Goal: Information Seeking & Learning: Learn about a topic

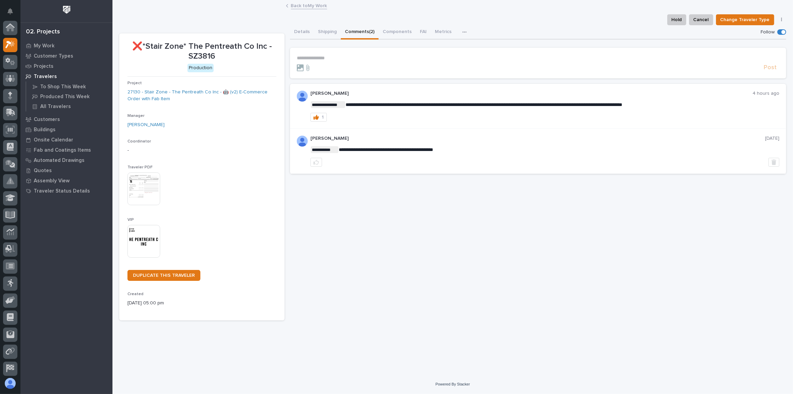
scroll to position [17, 0]
click at [43, 69] on p "Projects" at bounding box center [44, 66] width 20 height 6
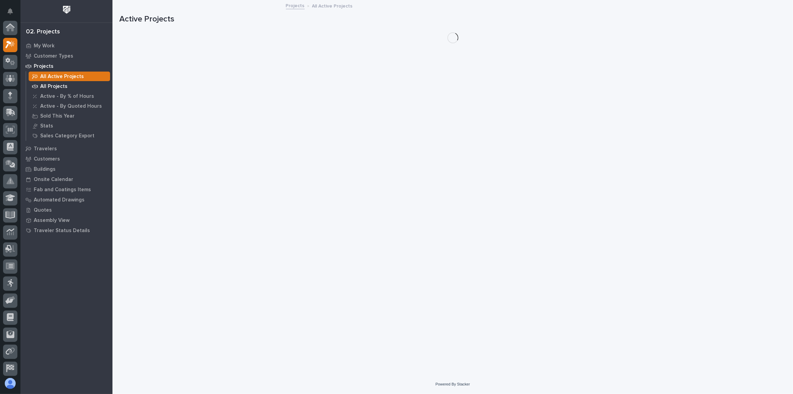
scroll to position [17, 0]
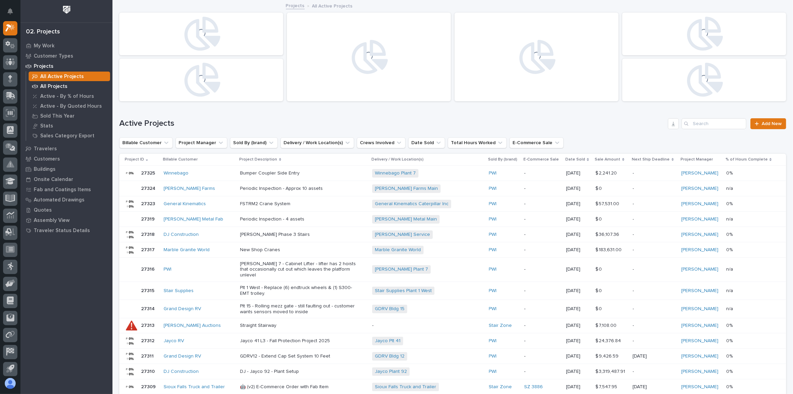
click at [61, 88] on p "All Projects" at bounding box center [53, 87] width 27 height 6
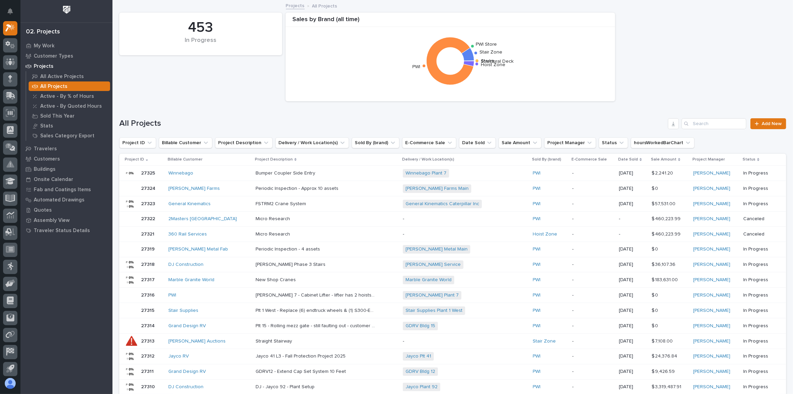
click at [673, 160] on div "Sale Amount" at bounding box center [669, 159] width 37 height 7
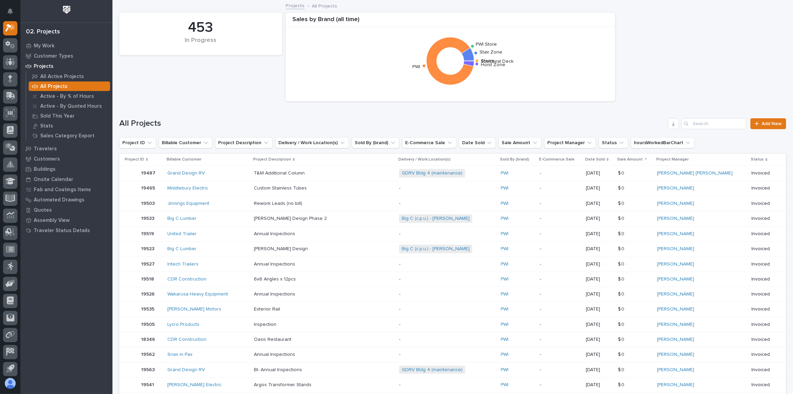
click at [647, 159] on icon at bounding box center [646, 158] width 2 height 1
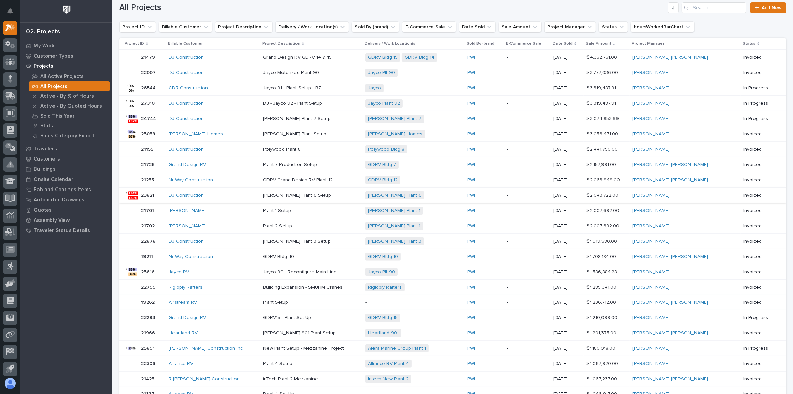
scroll to position [124, 0]
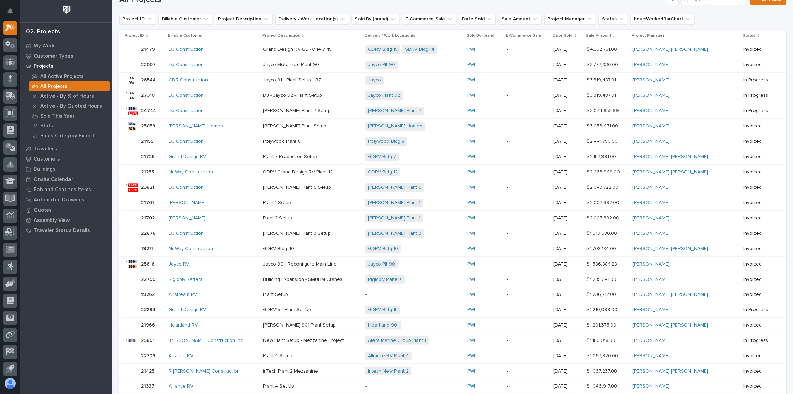
click at [246, 338] on div "[PERSON_NAME] Construction Inc" at bounding box center [213, 341] width 89 height 6
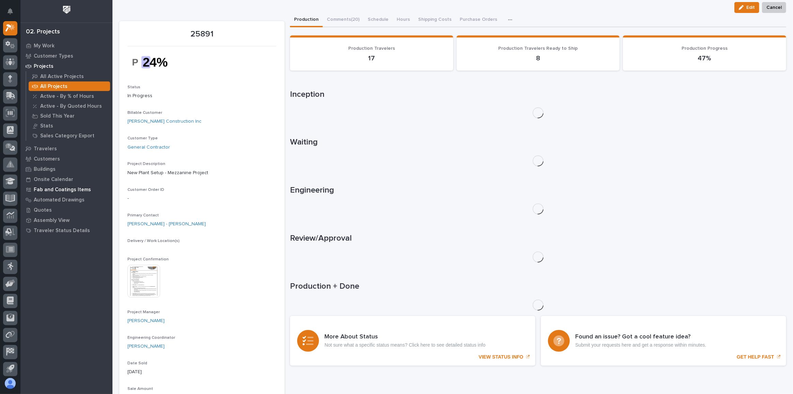
scroll to position [31, 0]
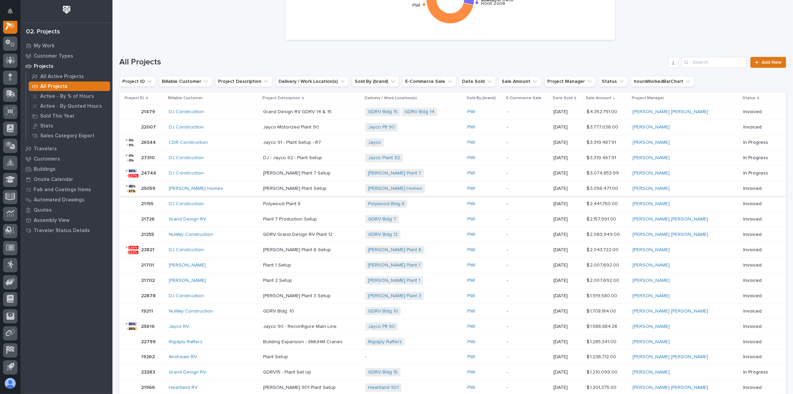
scroll to position [62, 0]
click at [548, 112] on p "-" at bounding box center [528, 112] width 42 height 6
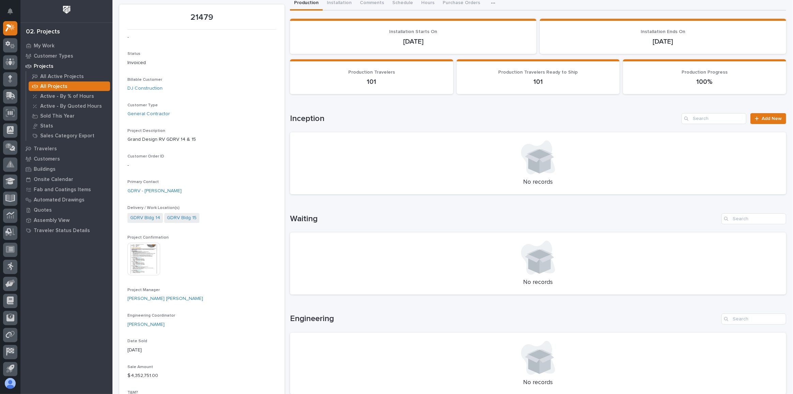
scroll to position [93, 0]
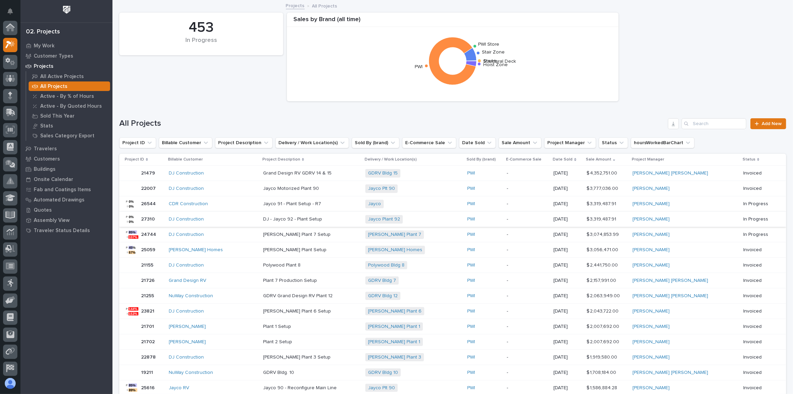
scroll to position [18, 0]
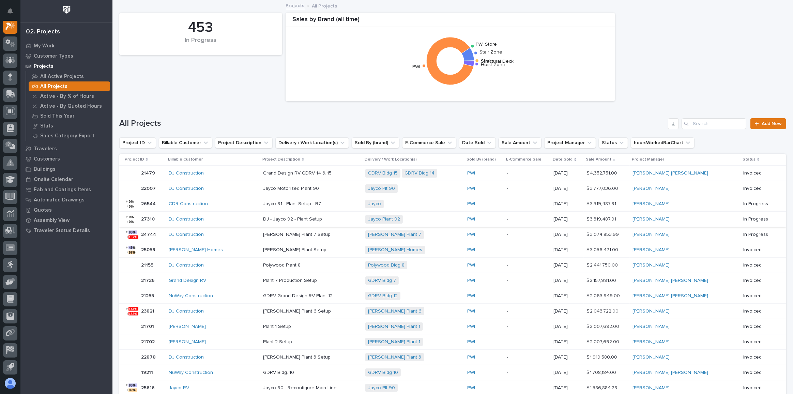
click at [582, 159] on div "Date Sold" at bounding box center [567, 159] width 29 height 7
click at [573, 158] on p "Date Sold" at bounding box center [563, 159] width 20 height 7
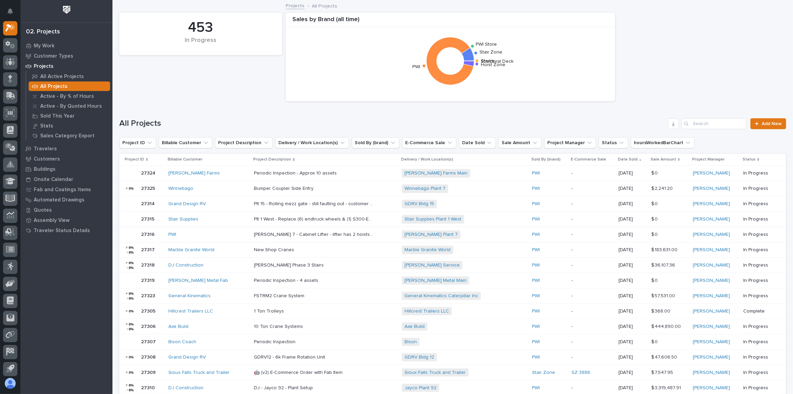
click at [618, 160] on p "Date Sold" at bounding box center [628, 159] width 20 height 7
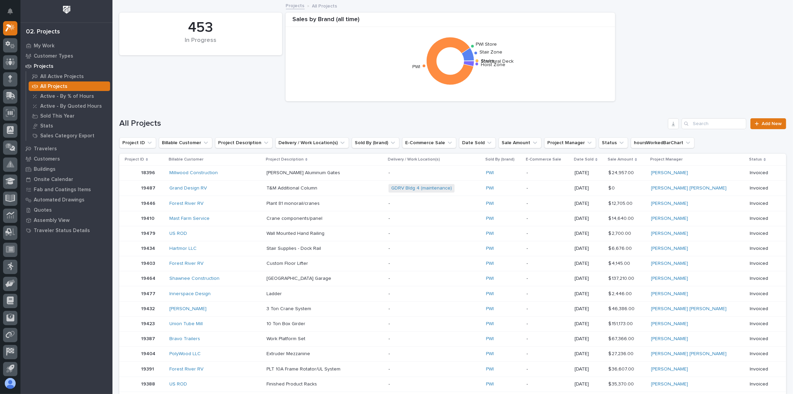
click at [637, 160] on icon at bounding box center [636, 159] width 2 height 3
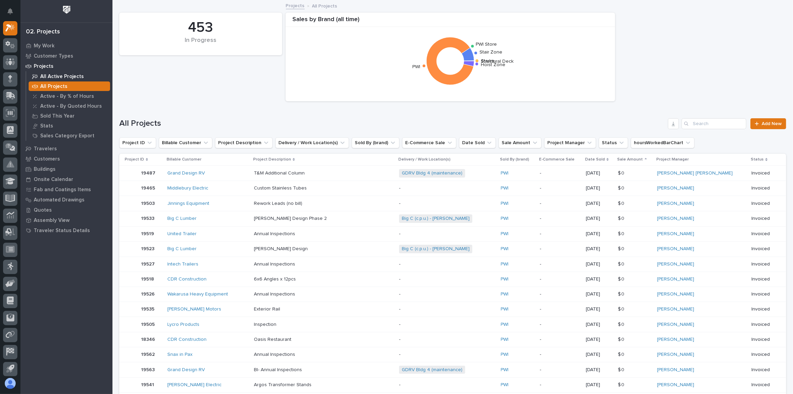
click at [65, 75] on p "All Active Projects" at bounding box center [62, 77] width 44 height 6
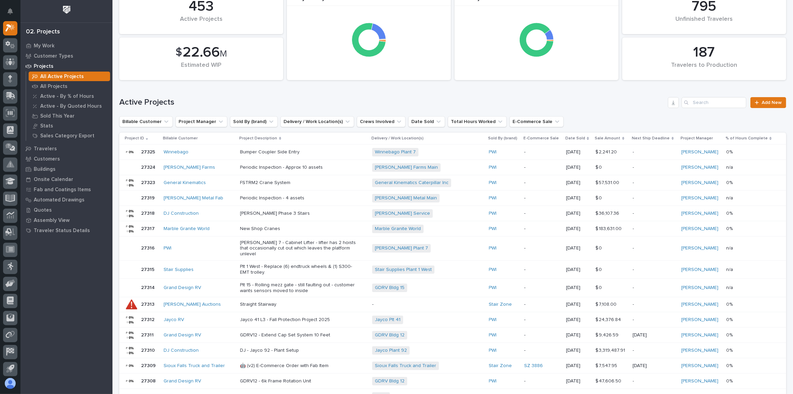
scroll to position [31, 0]
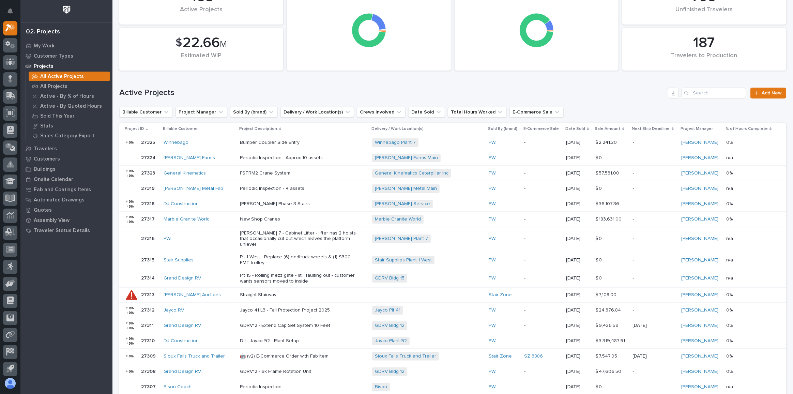
click at [622, 129] on icon at bounding box center [623, 128] width 2 height 3
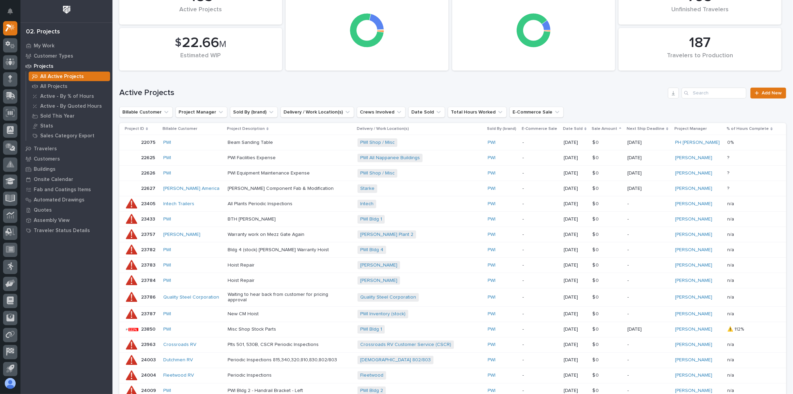
scroll to position [27, 0]
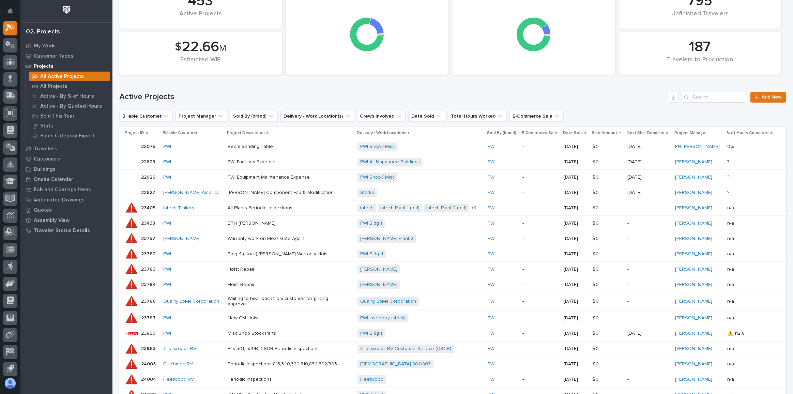
click at [622, 131] on div "Sale Amount" at bounding box center [607, 132] width 31 height 7
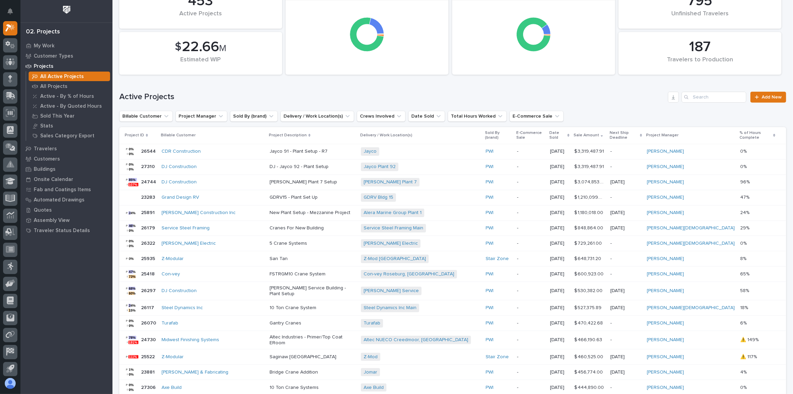
scroll to position [24, 0]
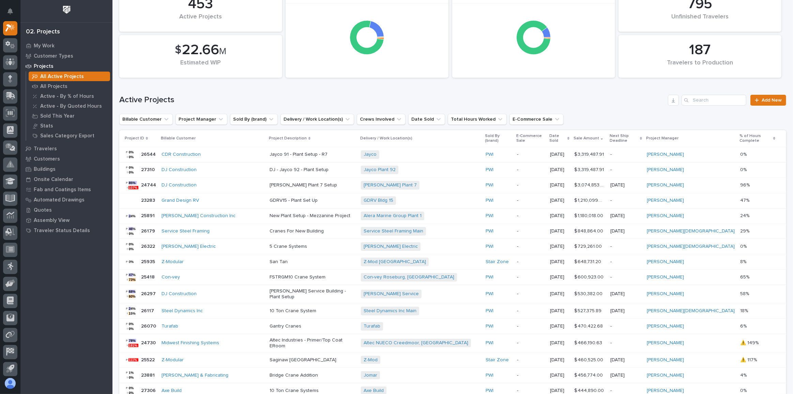
click at [331, 213] on p "New Plant Setup - Mezzanine Project" at bounding box center [313, 216] width 86 height 6
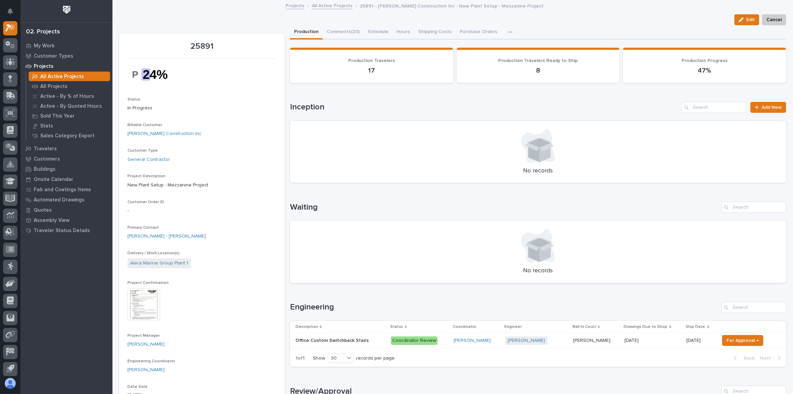
click at [148, 310] on img at bounding box center [143, 304] width 33 height 33
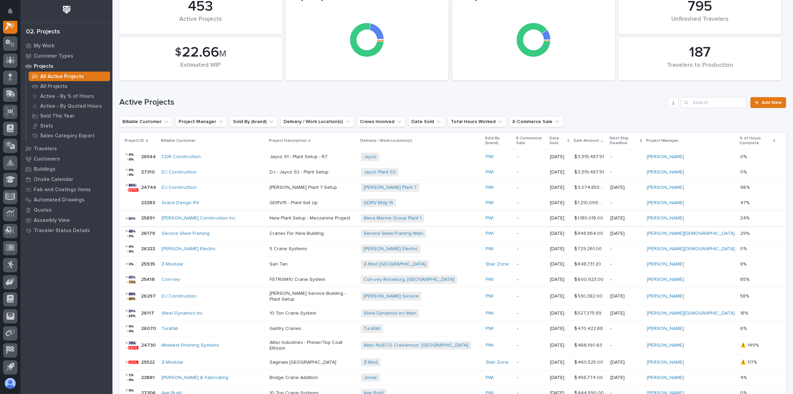
scroll to position [31, 0]
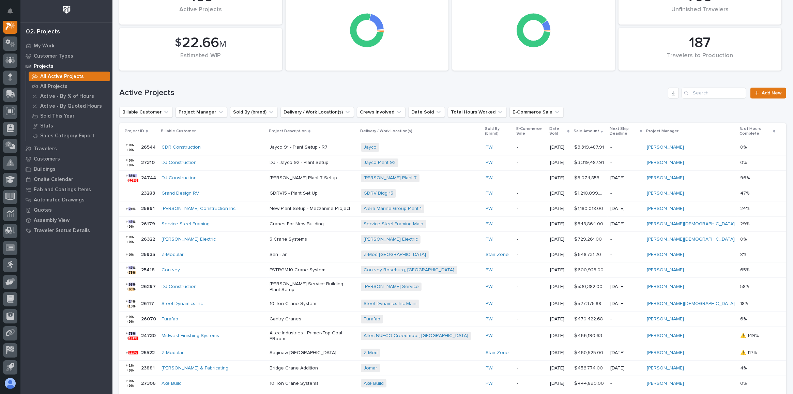
click at [475, 208] on div "Alera Marine Group Plant 1 + 0" at bounding box center [420, 209] width 119 height 14
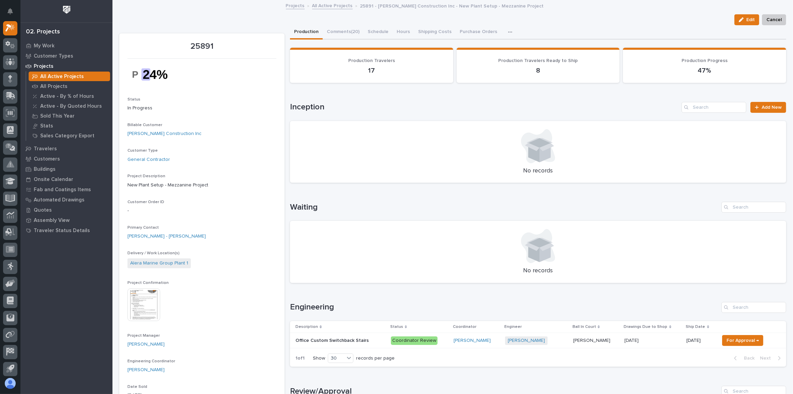
scroll to position [31, 0]
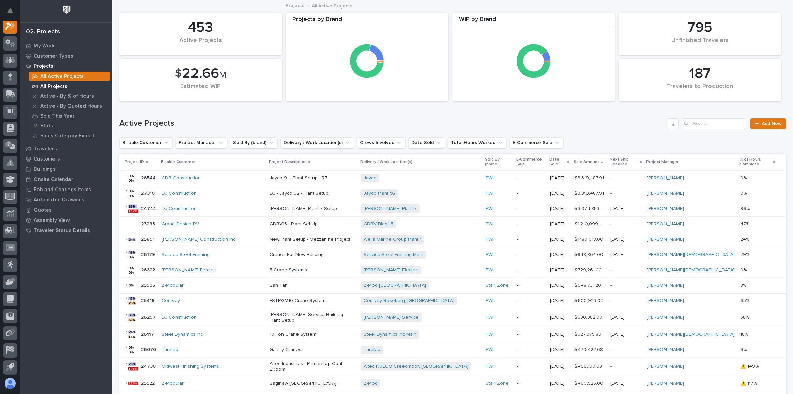
click at [50, 85] on p "All Projects" at bounding box center [53, 87] width 27 height 6
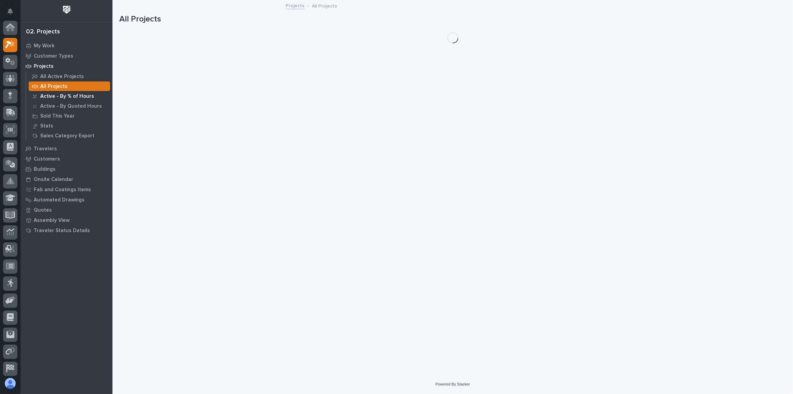
scroll to position [17, 0]
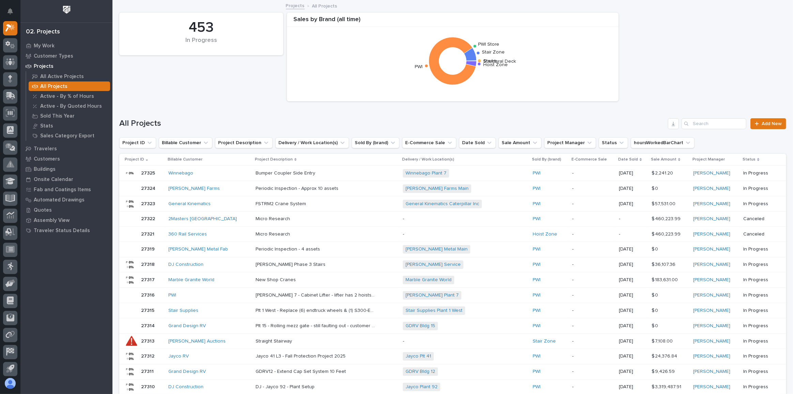
click at [678, 160] on icon at bounding box center [679, 159] width 2 height 3
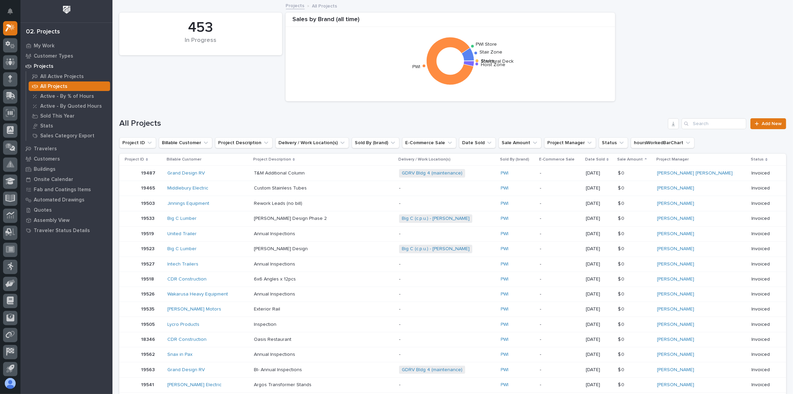
click at [647, 159] on icon at bounding box center [646, 158] width 2 height 1
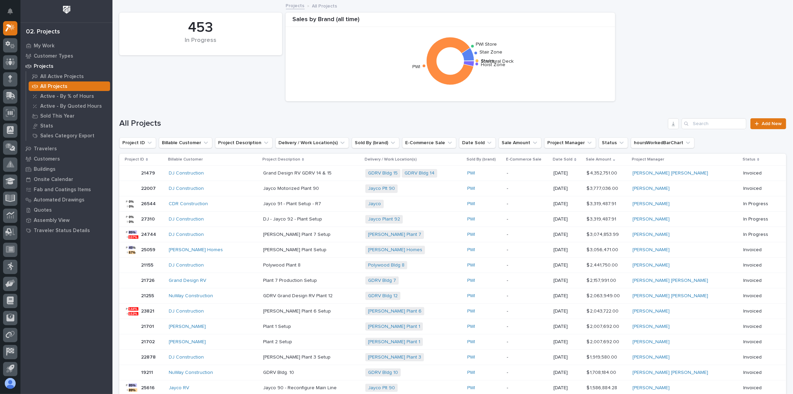
click at [548, 172] on p "-" at bounding box center [528, 173] width 42 height 6
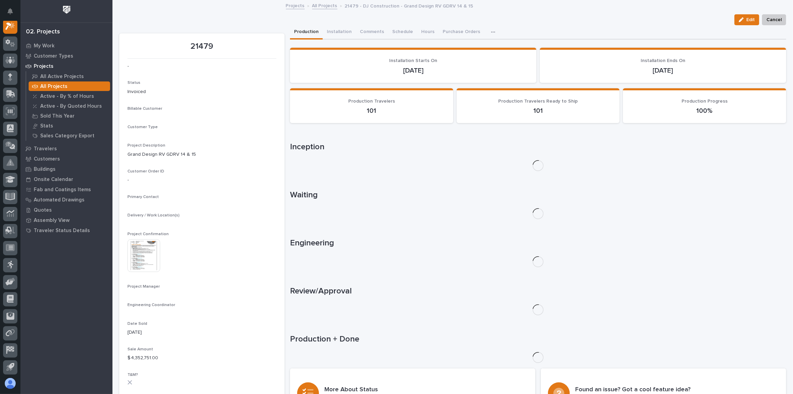
scroll to position [17, 0]
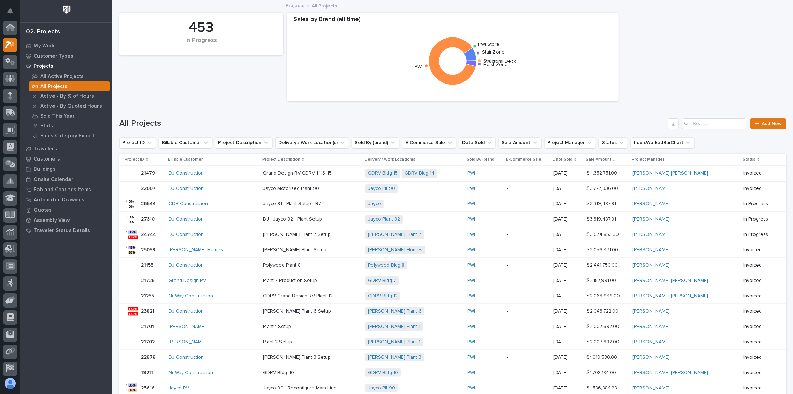
scroll to position [18, 0]
click at [548, 176] on div "-" at bounding box center [528, 173] width 42 height 11
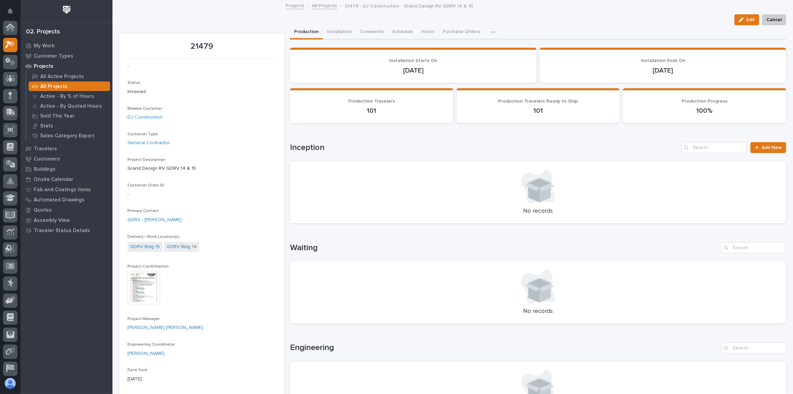
scroll to position [17, 0]
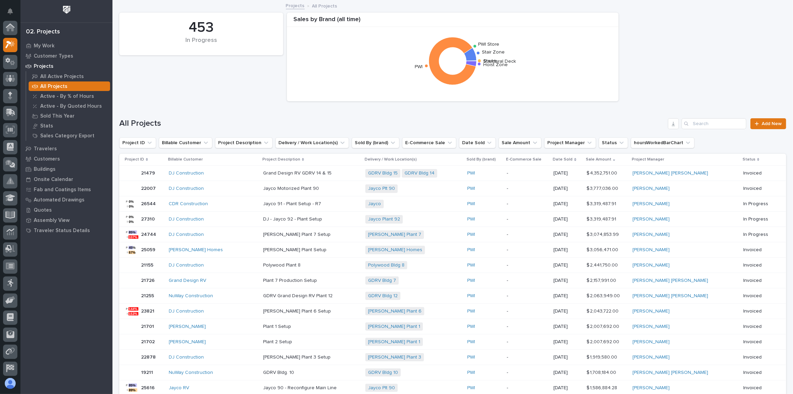
scroll to position [18, 0]
